Goal: Navigation & Orientation: Find specific page/section

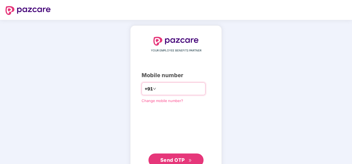
click at [167, 87] on input "number" at bounding box center [179, 88] width 45 height 9
type input "**********"
click at [171, 157] on span "Send OTP" at bounding box center [172, 160] width 25 height 6
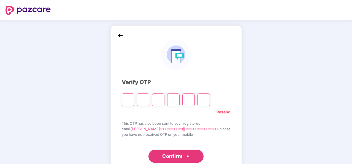
type input "*"
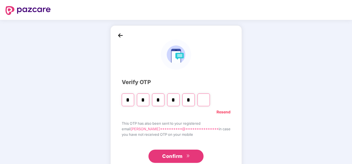
type input "*"
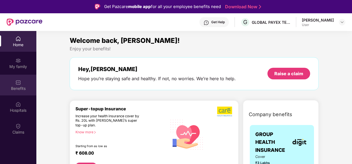
click at [21, 86] on div "Benefits" at bounding box center [18, 88] width 36 height 6
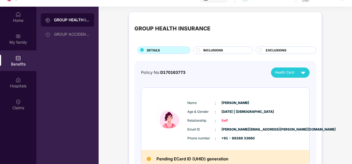
scroll to position [31, 0]
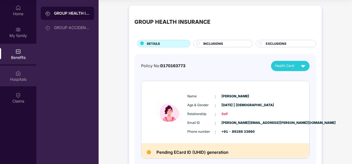
click at [19, 79] on div "Hospitals" at bounding box center [18, 79] width 36 height 6
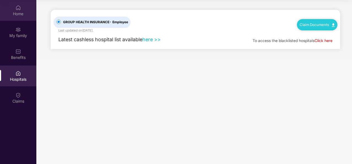
click at [15, 11] on div "Home" at bounding box center [18, 14] width 36 height 6
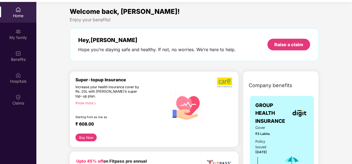
scroll to position [31, 0]
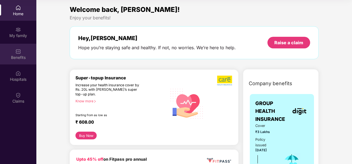
click at [21, 58] on div "Benefits" at bounding box center [18, 58] width 36 height 6
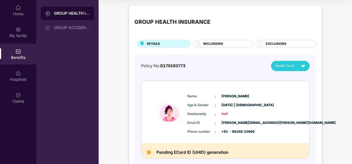
click at [13, 53] on div "Benefits" at bounding box center [18, 54] width 36 height 21
click at [17, 14] on div "Home" at bounding box center [18, 14] width 36 height 6
